Goal: Information Seeking & Learning: Learn about a topic

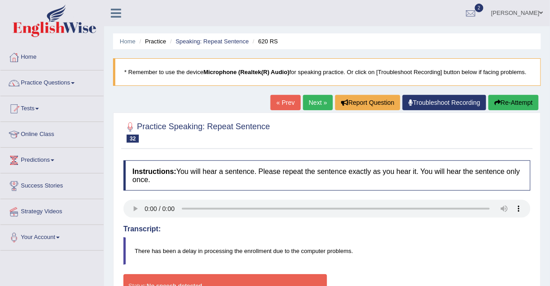
click at [310, 101] on link "Next »" at bounding box center [318, 102] width 30 height 15
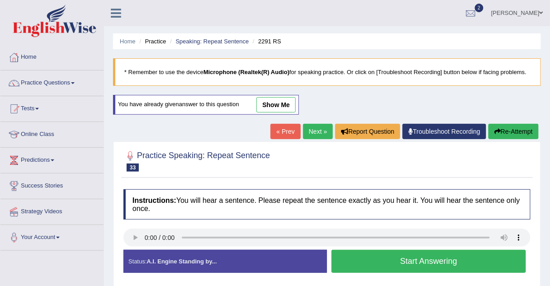
click at [306, 133] on link "Next »" at bounding box center [318, 131] width 30 height 15
click at [355, 255] on button "Start Answering" at bounding box center [428, 261] width 194 height 23
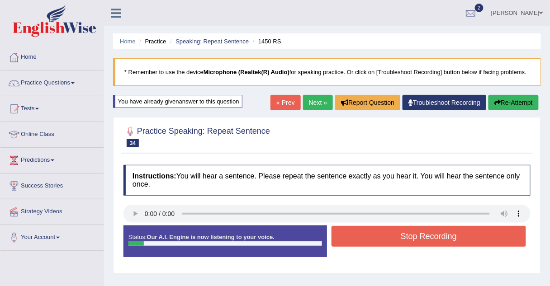
click at [355, 235] on button "Stop Recording" at bounding box center [428, 236] width 194 height 21
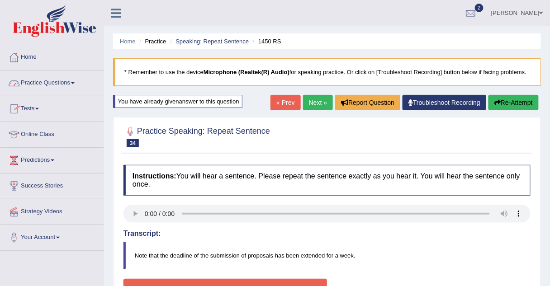
click at [62, 84] on link "Practice Questions" at bounding box center [51, 82] width 103 height 23
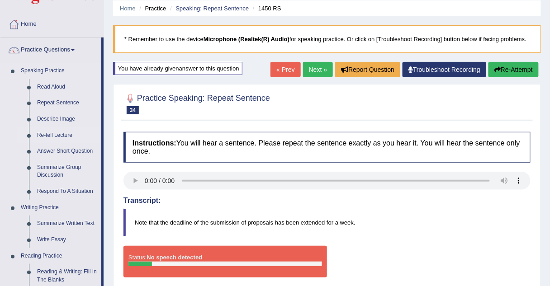
scroll to position [34, 0]
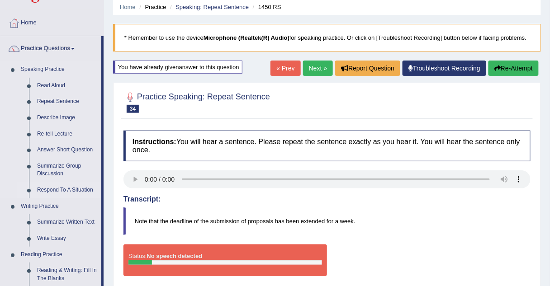
click at [57, 189] on link "Respond To A Situation" at bounding box center [67, 190] width 68 height 16
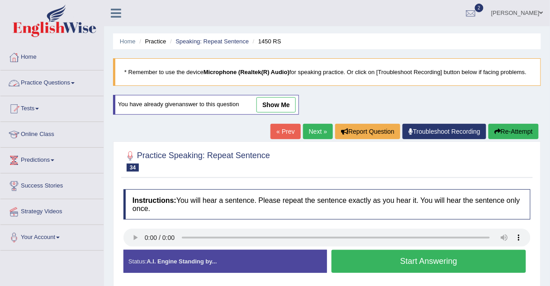
click at [73, 85] on link "Practice Questions" at bounding box center [51, 82] width 103 height 23
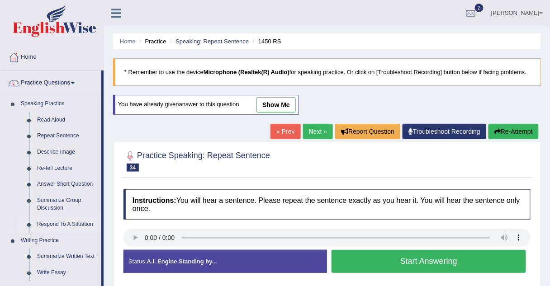
click at [53, 225] on link "Respond To A Situation" at bounding box center [67, 225] width 68 height 16
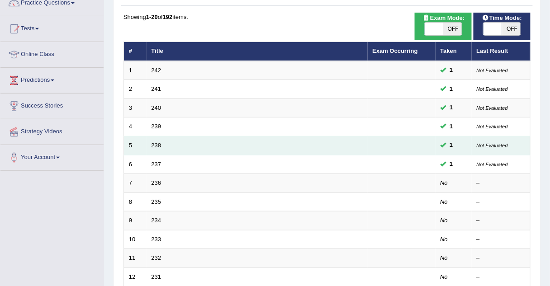
scroll to position [85, 0]
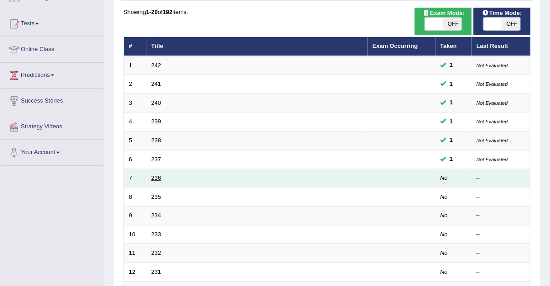
click at [155, 175] on link "236" at bounding box center [156, 178] width 10 height 7
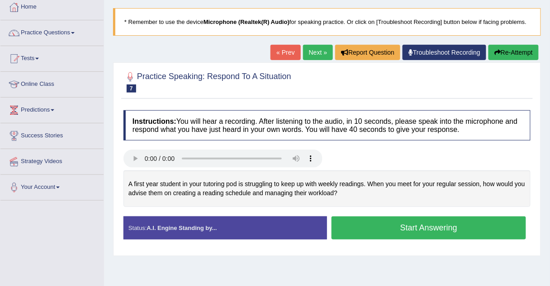
scroll to position [49, 0]
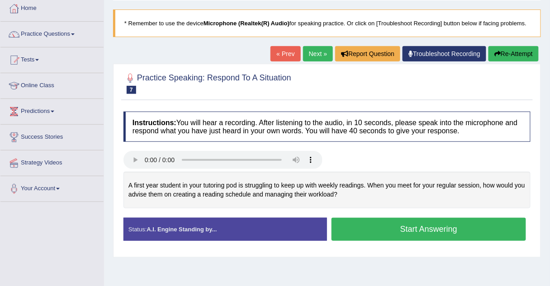
click at [313, 52] on link "Next »" at bounding box center [318, 53] width 30 height 15
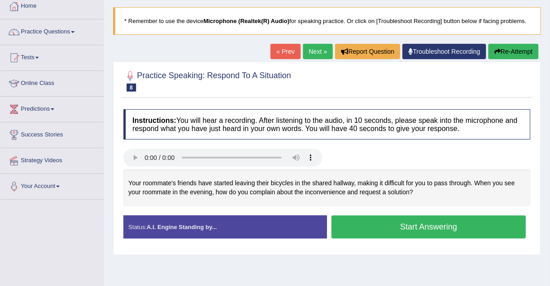
scroll to position [53, 0]
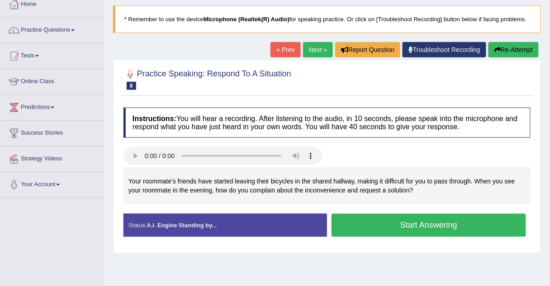
click at [318, 51] on link "Next »" at bounding box center [318, 49] width 30 height 15
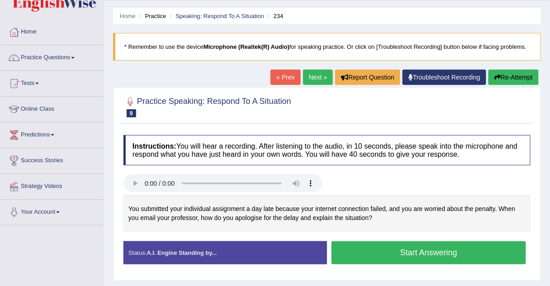
scroll to position [36, 0]
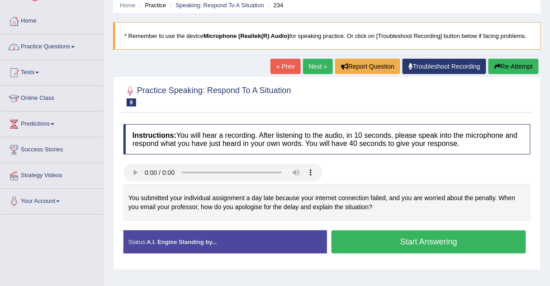
click at [59, 44] on link "Practice Questions" at bounding box center [51, 45] width 103 height 23
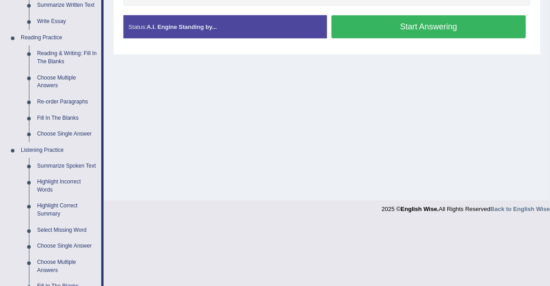
scroll to position [252, 0]
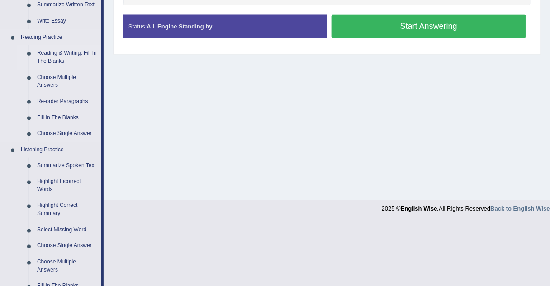
click at [56, 55] on link "Reading & Writing: Fill In The Blanks" at bounding box center [67, 57] width 68 height 24
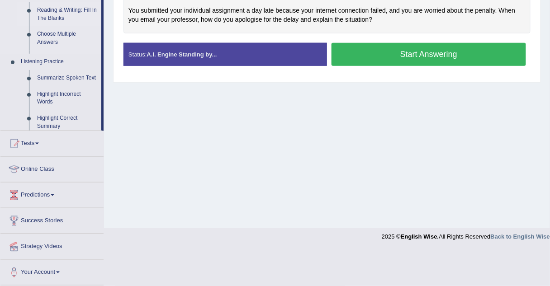
scroll to position [189, 0]
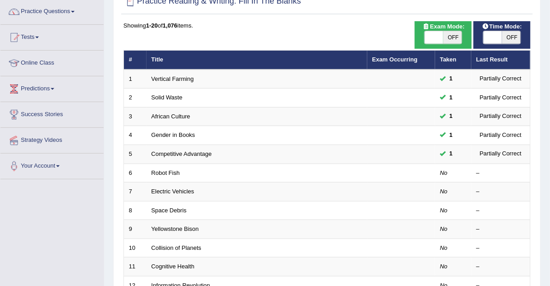
scroll to position [76, 0]
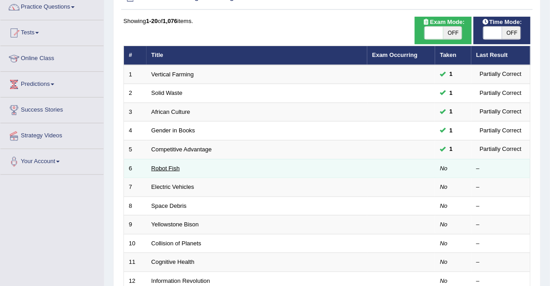
click at [164, 165] on link "Robot Fish" at bounding box center [165, 168] width 28 height 7
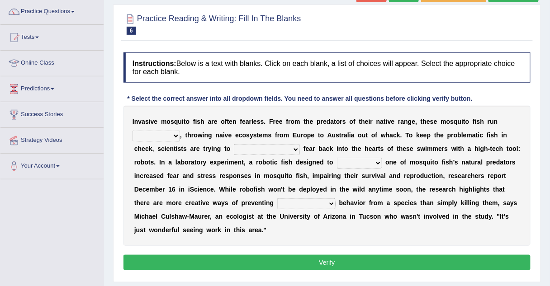
scroll to position [72, 0]
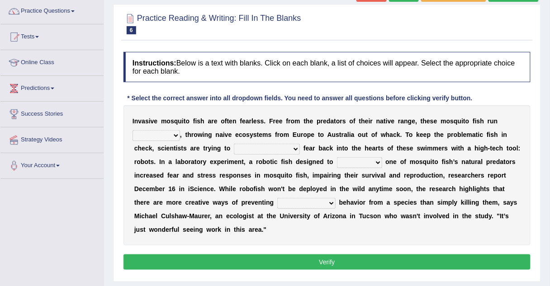
click at [152, 134] on select "occupant flippant rampant concordant" at bounding box center [156, 135] width 47 height 11
select select "concordant"
click at [133, 130] on select "occupant flippant rampant concordant" at bounding box center [156, 135] width 47 height 11
click at [234, 147] on select "accept spike strike drake" at bounding box center [267, 149] width 66 height 11
select select "accept"
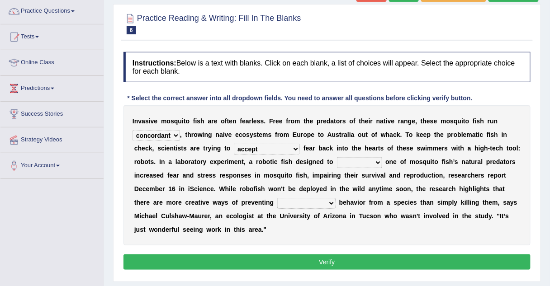
click at [234, 144] on select "accept spike strike drake" at bounding box center [267, 149] width 66 height 11
click at [337, 161] on select "bequest mimic battle conquest" at bounding box center [359, 162] width 45 height 11
select select "conquest"
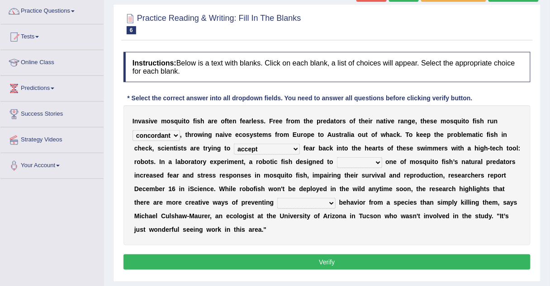
click at [337, 157] on select "bequest mimic battle conquest" at bounding box center [359, 162] width 45 height 11
click at [277, 202] on select "unprivileged unprecedented uncharted unwanted" at bounding box center [306, 203] width 58 height 11
select select "unprivileged"
click at [277, 198] on select "unprivileged unprecedented uncharted unwanted" at bounding box center [306, 203] width 58 height 11
click at [164, 255] on button "Verify" at bounding box center [326, 262] width 407 height 15
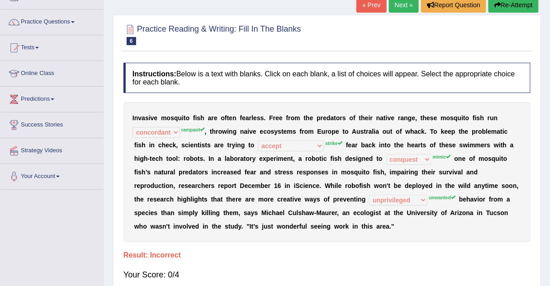
scroll to position [59, 0]
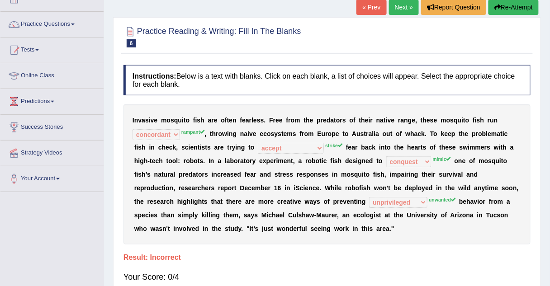
click at [399, 4] on link "Next »" at bounding box center [404, 7] width 30 height 15
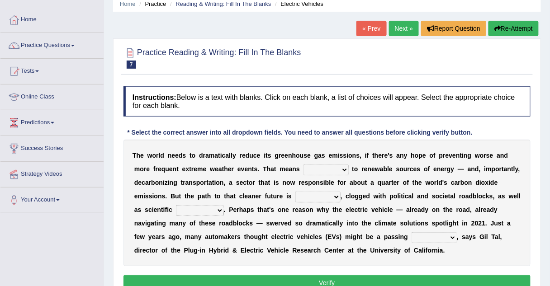
scroll to position [37, 0]
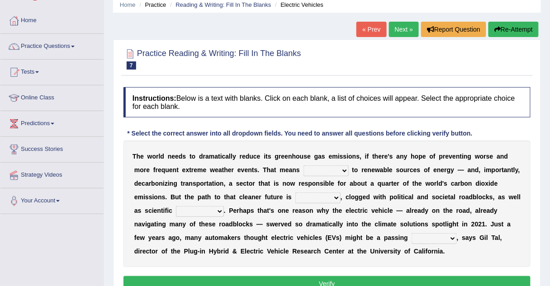
click at [363, 32] on link "« Prev" at bounding box center [371, 29] width 30 height 15
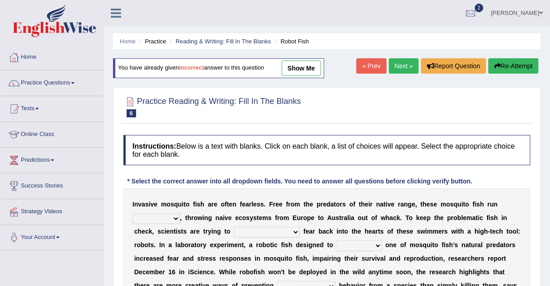
click at [403, 67] on link "Next »" at bounding box center [404, 65] width 30 height 15
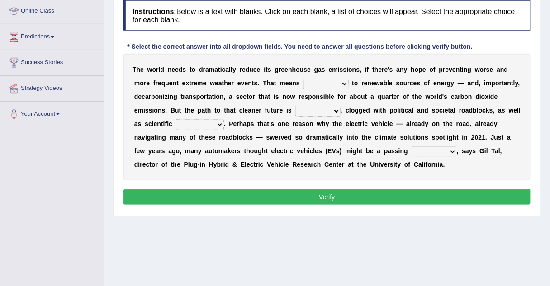
scroll to position [124, 0]
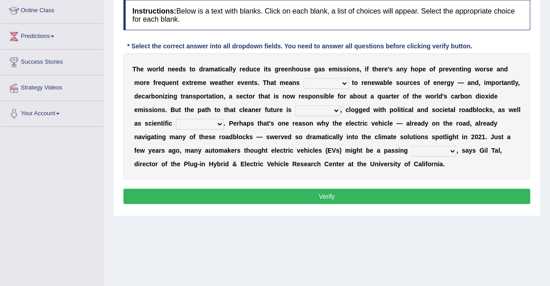
click at [303, 82] on select "grafting drafting crafting shifting" at bounding box center [325, 83] width 45 height 11
select select "shifting"
click at [303, 78] on select "grafting drafting crafting shifting" at bounding box center [325, 83] width 45 height 11
click at [295, 109] on select "daunting daunted daunt dauntless" at bounding box center [317, 110] width 45 height 11
select select "daunting"
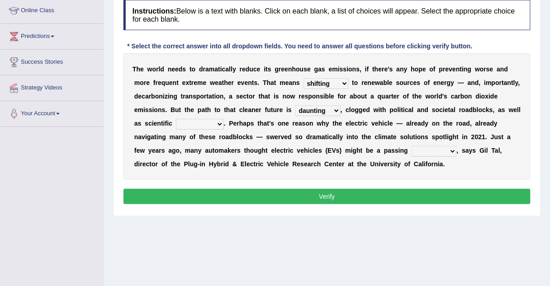
click at [295, 105] on select "daunting daunted daunt dauntless" at bounding box center [317, 110] width 45 height 11
click at [176, 124] on select "spectacles obstacles tentacles receptacles" at bounding box center [200, 124] width 48 height 11
select select "spectacles"
click at [176, 119] on select "spectacles obstacles tentacles receptacles" at bounding box center [200, 124] width 48 height 11
click at [412, 150] on select "fad gad tad lad" at bounding box center [434, 151] width 45 height 11
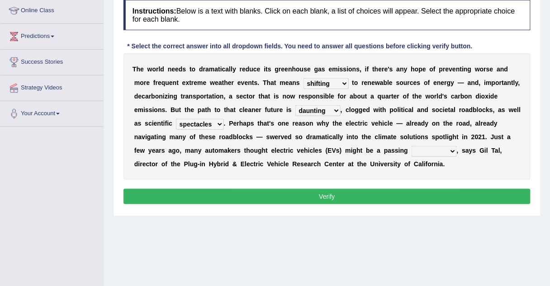
select select "fad"
click at [412, 146] on select "fad gad tad lad" at bounding box center [434, 151] width 45 height 11
click at [270, 194] on button "Verify" at bounding box center [326, 196] width 407 height 15
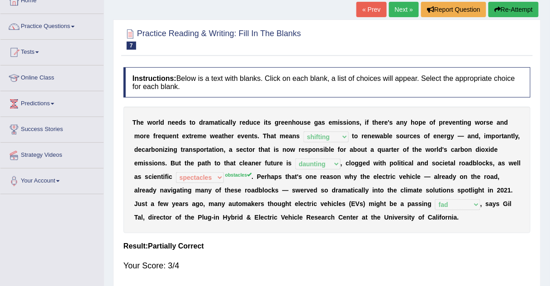
scroll to position [54, 0]
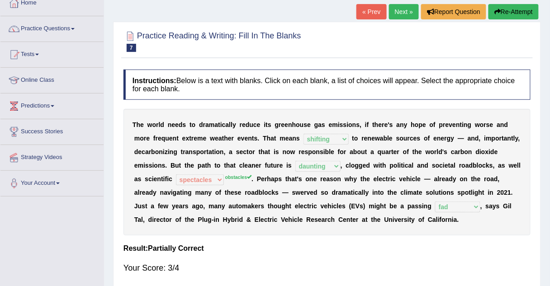
click at [400, 10] on link "Next »" at bounding box center [404, 11] width 30 height 15
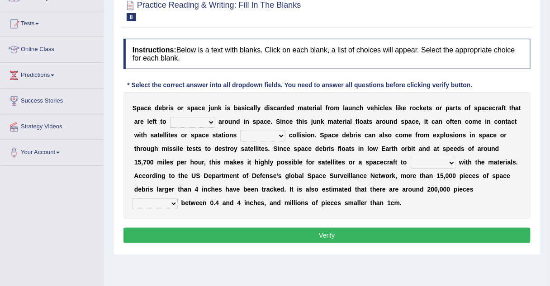
scroll to position [86, 0]
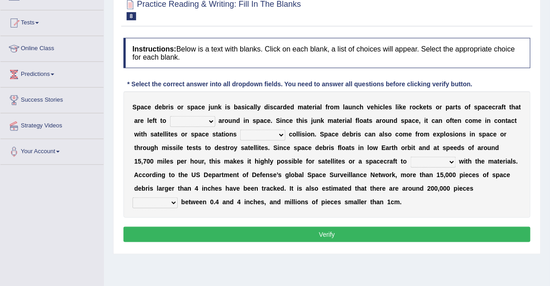
click at [170, 123] on select "twist center roam loll" at bounding box center [192, 121] width 45 height 11
select select "roam"
click at [170, 116] on select "twist center roam loll" at bounding box center [192, 121] width 45 height 11
click at [240, 135] on select "risks risk risked risking" at bounding box center [262, 135] width 45 height 11
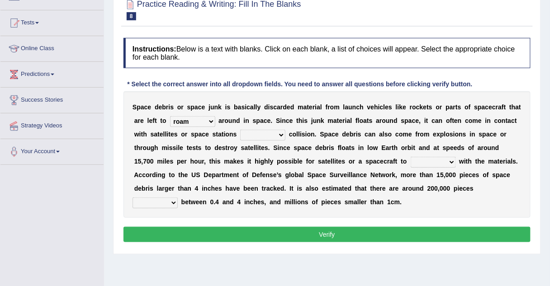
click at [240, 135] on select "risks risk risked risking" at bounding box center [262, 135] width 45 height 11
select select "risks"
click at [240, 130] on select "risks risk risked risking" at bounding box center [262, 135] width 45 height 11
click at [411, 164] on select "collect collate collide collocate" at bounding box center [433, 162] width 45 height 11
select select "collect"
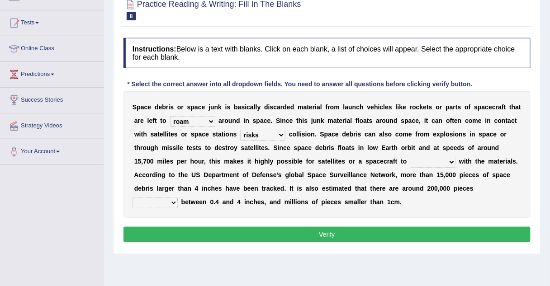
click at [411, 157] on select "collect collate collide collocate" at bounding box center [433, 162] width 45 height 11
click at [178, 198] on select "sized sizing size sizes" at bounding box center [155, 203] width 45 height 11
select select "sizing"
click at [178, 198] on select "sized sizing size sizes" at bounding box center [155, 203] width 45 height 11
click at [338, 231] on button "Verify" at bounding box center [326, 234] width 407 height 15
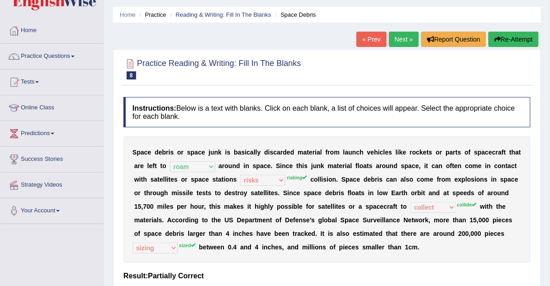
scroll to position [0, 0]
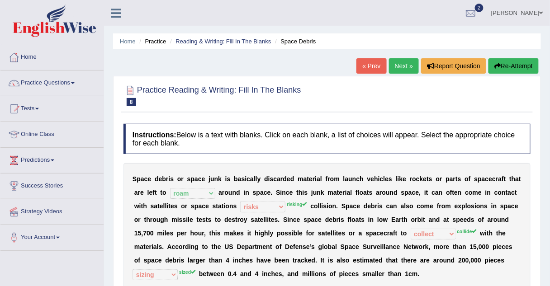
click at [394, 70] on link "Next »" at bounding box center [404, 65] width 30 height 15
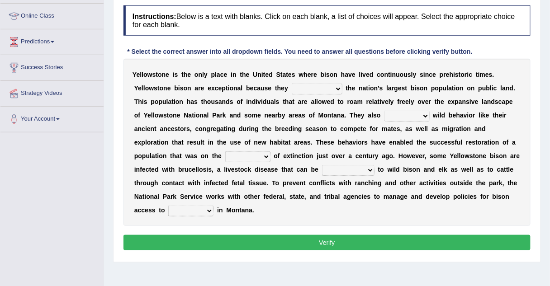
scroll to position [119, 0]
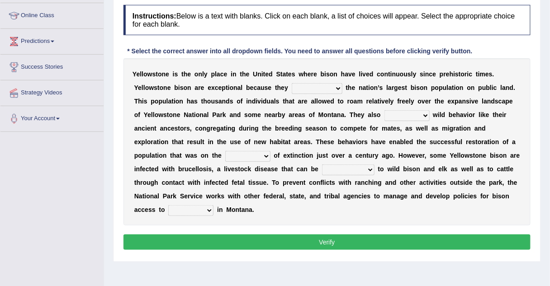
click at [292, 87] on select "congregate comprise consist compromise" at bounding box center [317, 88] width 51 height 11
select select "consist"
click at [292, 83] on select "congregate comprise consist compromise" at bounding box center [317, 88] width 51 height 11
click at [384, 111] on select "exhibit disregard resist encourage" at bounding box center [406, 115] width 45 height 11
select select "encourage"
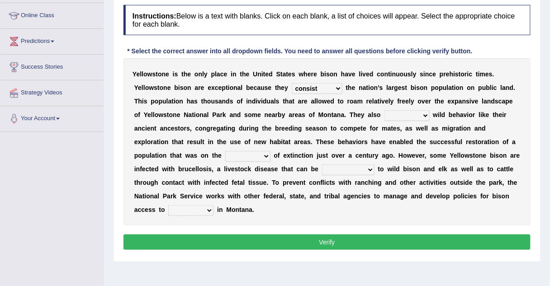
click at [384, 110] on select "exhibit disregard resist encourage" at bounding box center [406, 115] width 45 height 11
click at [270, 151] on select "brine brink danger brindle" at bounding box center [247, 156] width 45 height 11
select select "brink"
click at [270, 151] on select "brine brink danger brindle" at bounding box center [247, 156] width 45 height 11
click at [322, 172] on select "transplanted transported transgressed transmitted" at bounding box center [348, 170] width 52 height 11
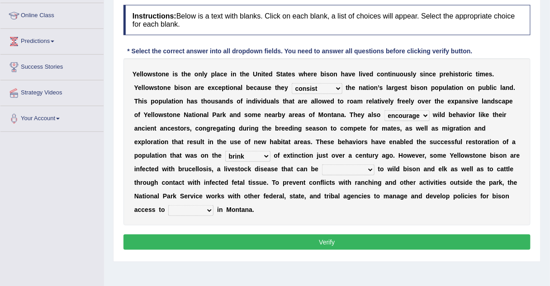
select select "transmitted"
click at [322, 165] on select "transplanted transported transgressed transmitted" at bounding box center [348, 170] width 52 height 11
click at [213, 205] on select "habitat habitat habitant food" at bounding box center [190, 210] width 45 height 11
select select "food"
click at [213, 205] on select "habitat habitat habitant food" at bounding box center [190, 210] width 45 height 11
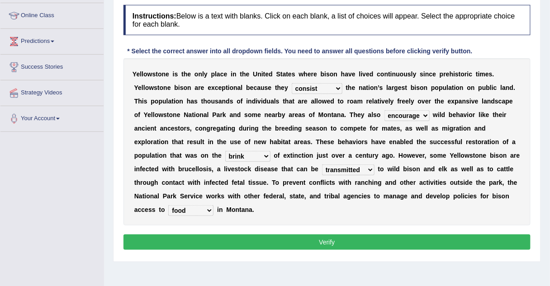
click at [308, 235] on button "Verify" at bounding box center [326, 242] width 407 height 15
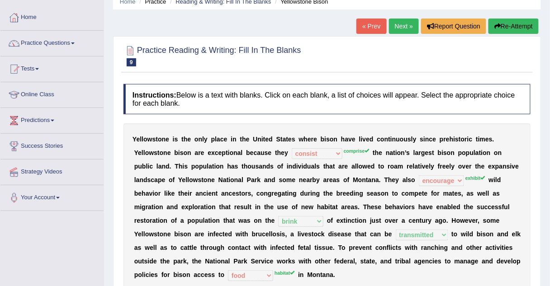
scroll to position [39, 0]
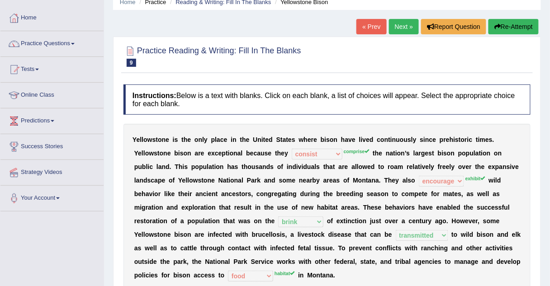
click at [410, 23] on link "Next »" at bounding box center [404, 26] width 30 height 15
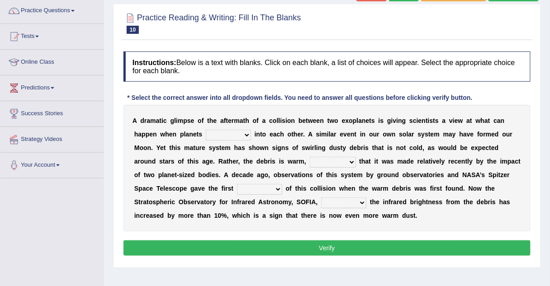
scroll to position [75, 0]
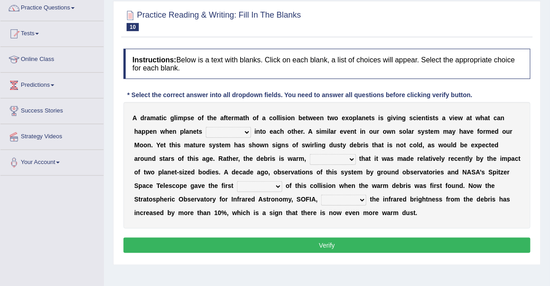
click at [206, 136] on select "crash explore roam implode" at bounding box center [228, 132] width 45 height 11
select select "crash"
click at [206, 127] on select "crash explore roam implode" at bounding box center [228, 132] width 45 height 11
click at [310, 160] on select "reinforcing sentencing forging conducing" at bounding box center [333, 159] width 46 height 11
select select "conducing"
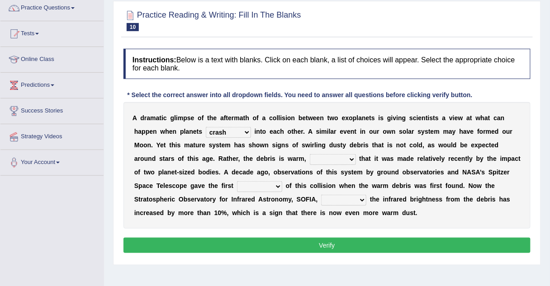
click at [310, 154] on select "reinforcing sentencing forging conducing" at bounding box center [333, 159] width 46 height 11
click at [237, 185] on select "pints faints hints taints" at bounding box center [259, 186] width 45 height 11
select select "hints"
click at [237, 181] on select "pints faints hints taints" at bounding box center [259, 186] width 45 height 11
click at [321, 199] on select "concealed revealed repealed unsealed" at bounding box center [343, 200] width 45 height 11
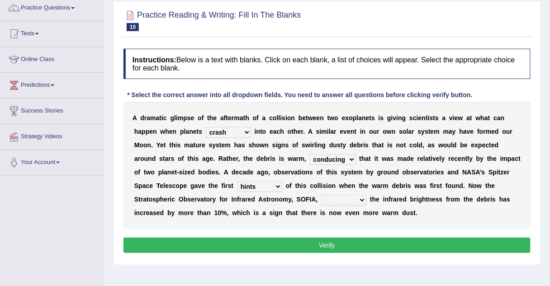
select select "unsealed"
click at [321, 195] on select "concealed revealed repealed unsealed" at bounding box center [343, 200] width 45 height 11
click at [224, 243] on button "Verify" at bounding box center [326, 245] width 407 height 15
